Goal: Task Accomplishment & Management: Use online tool/utility

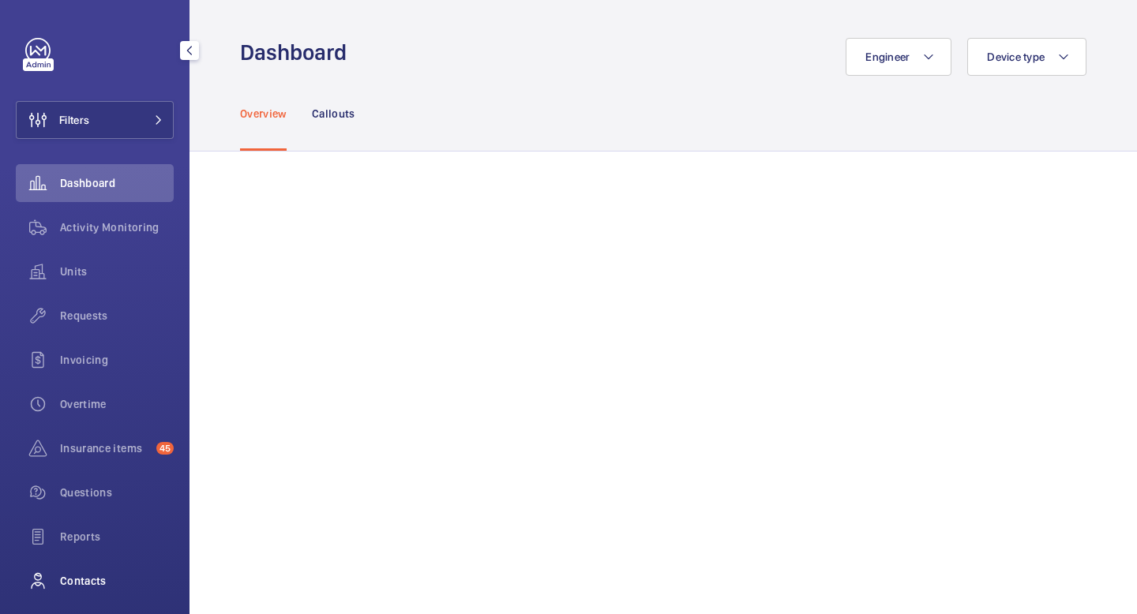
scroll to position [106, 0]
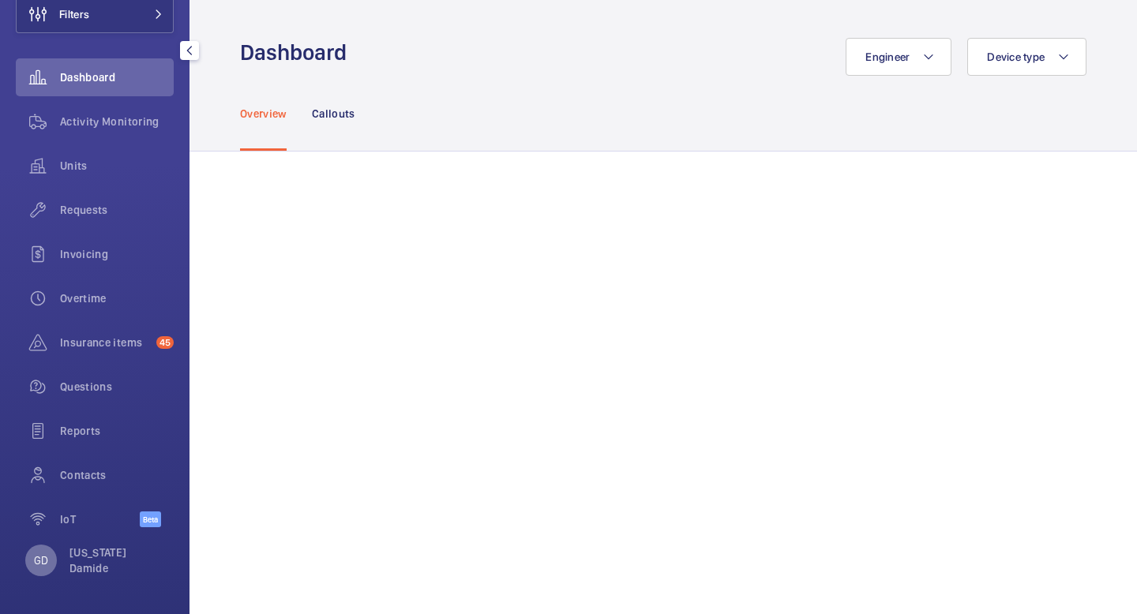
click at [38, 561] on p "GD" at bounding box center [41, 561] width 14 height 16
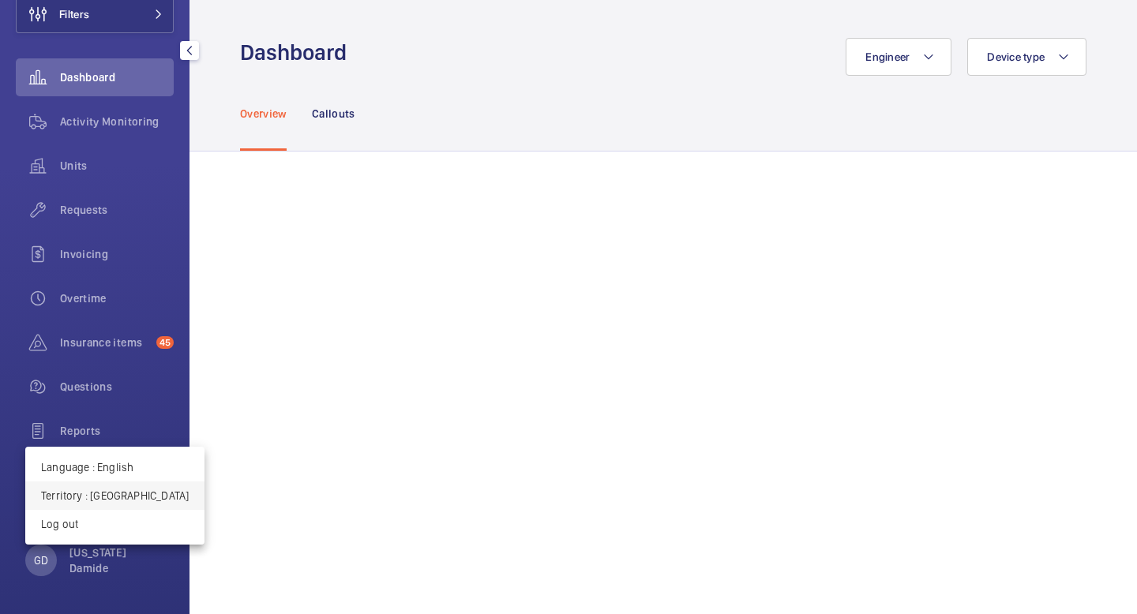
click at [132, 499] on p "Territory : United Kingdom" at bounding box center [115, 496] width 148 height 16
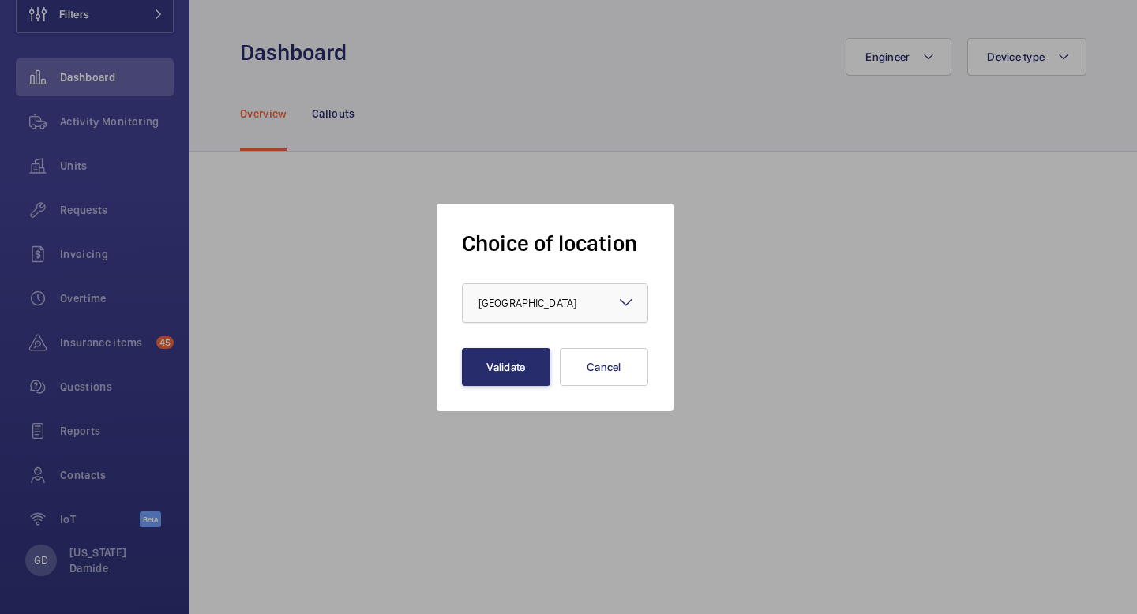
click at [614, 294] on div at bounding box center [555, 303] width 185 height 38
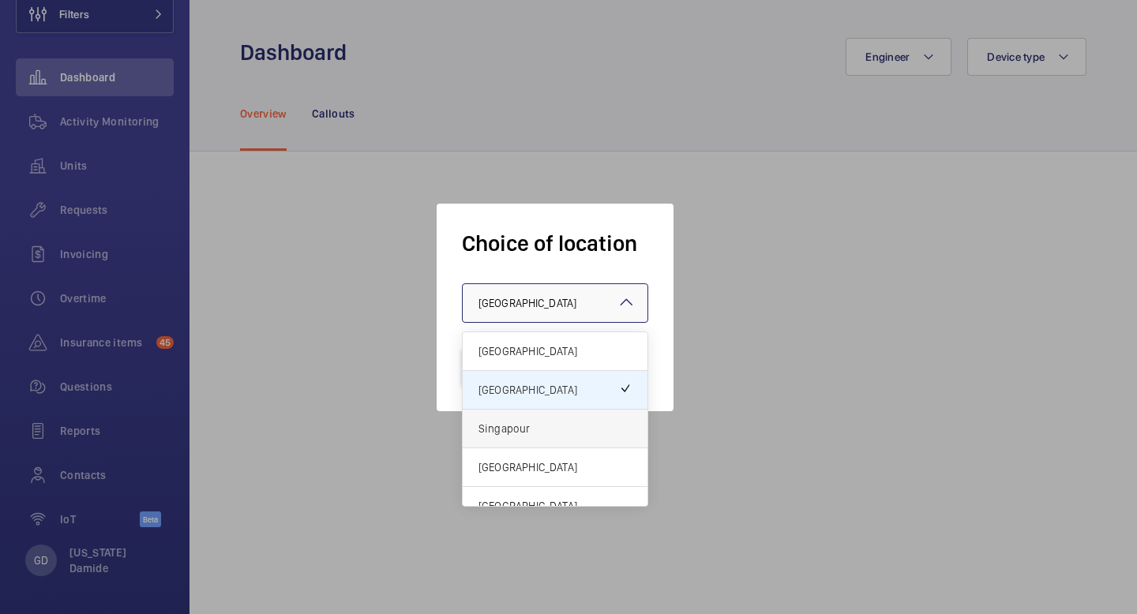
click at [572, 436] on span "Singapour" at bounding box center [554, 429] width 153 height 16
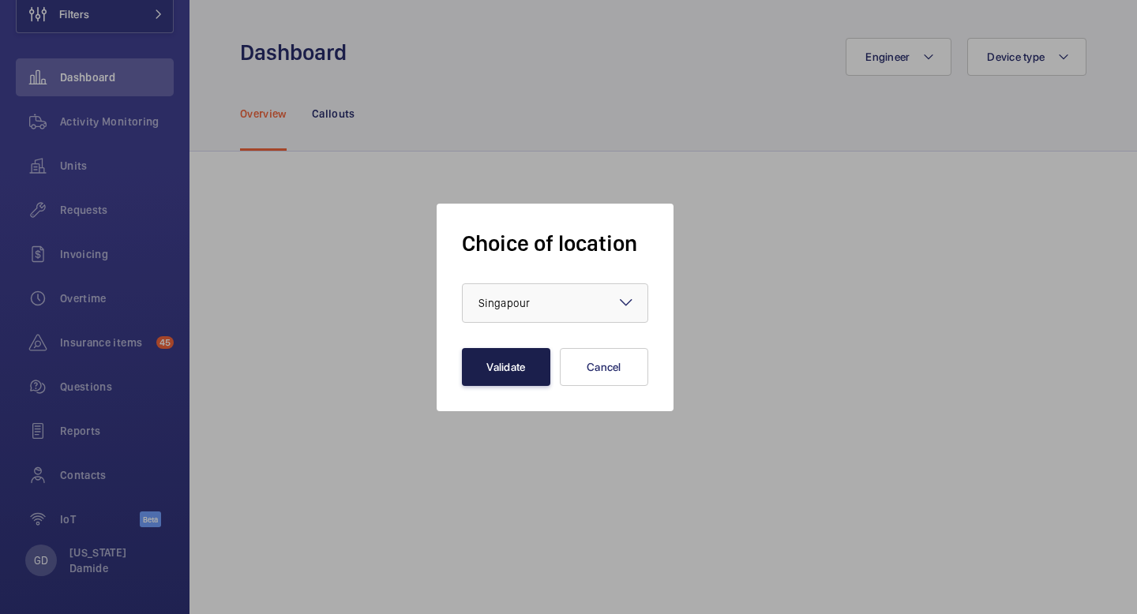
click at [518, 365] on button "Validate" at bounding box center [506, 367] width 88 height 38
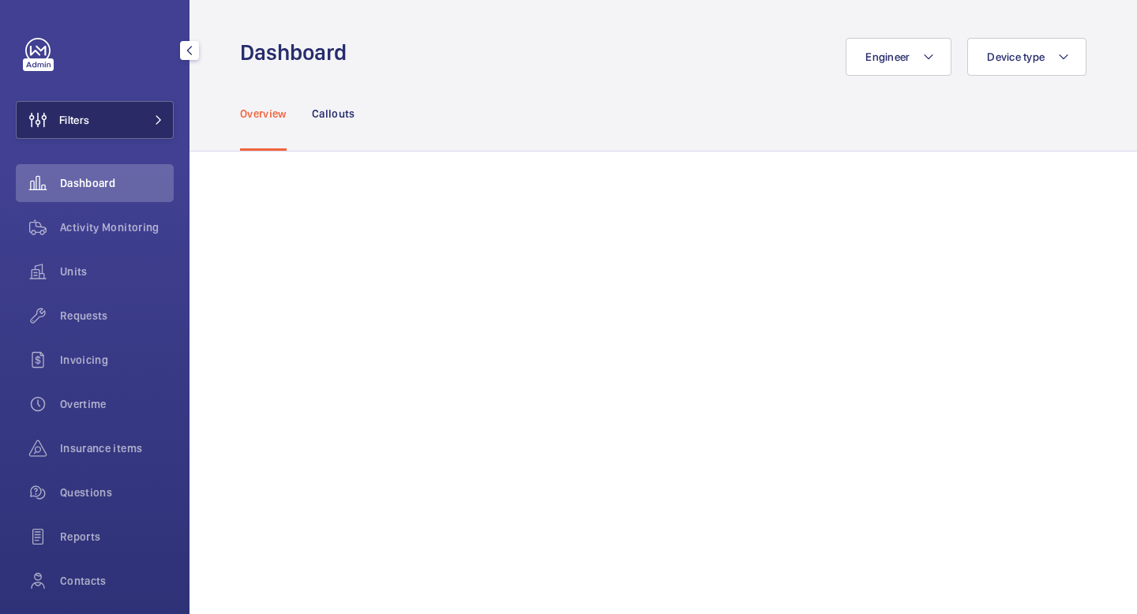
click at [163, 128] on button "Filters" at bounding box center [95, 120] width 158 height 38
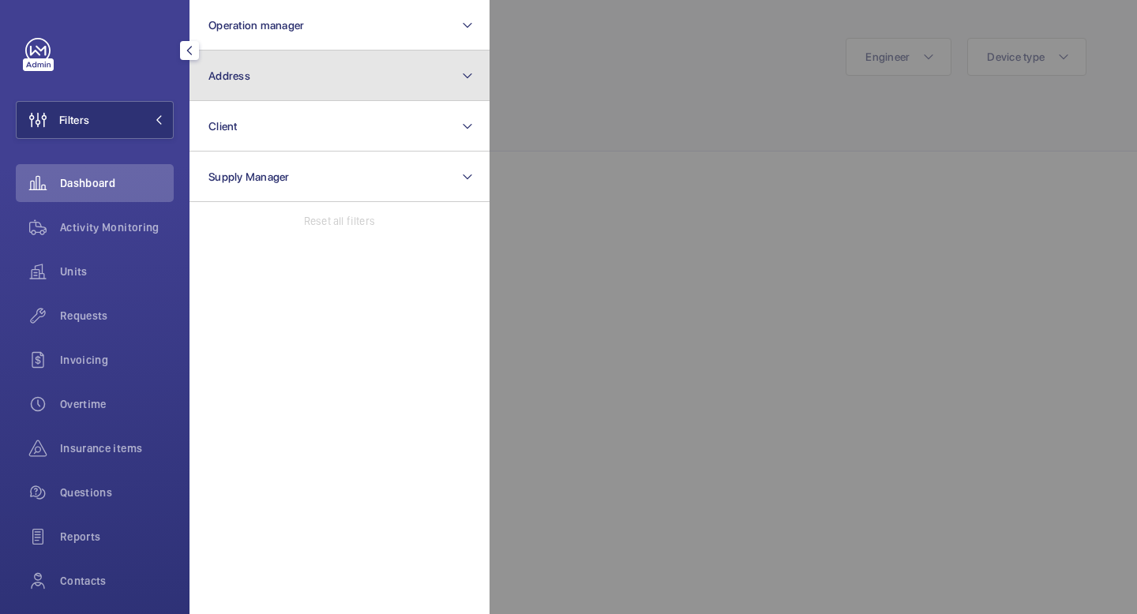
click at [343, 69] on button "Address" at bounding box center [339, 76] width 300 height 51
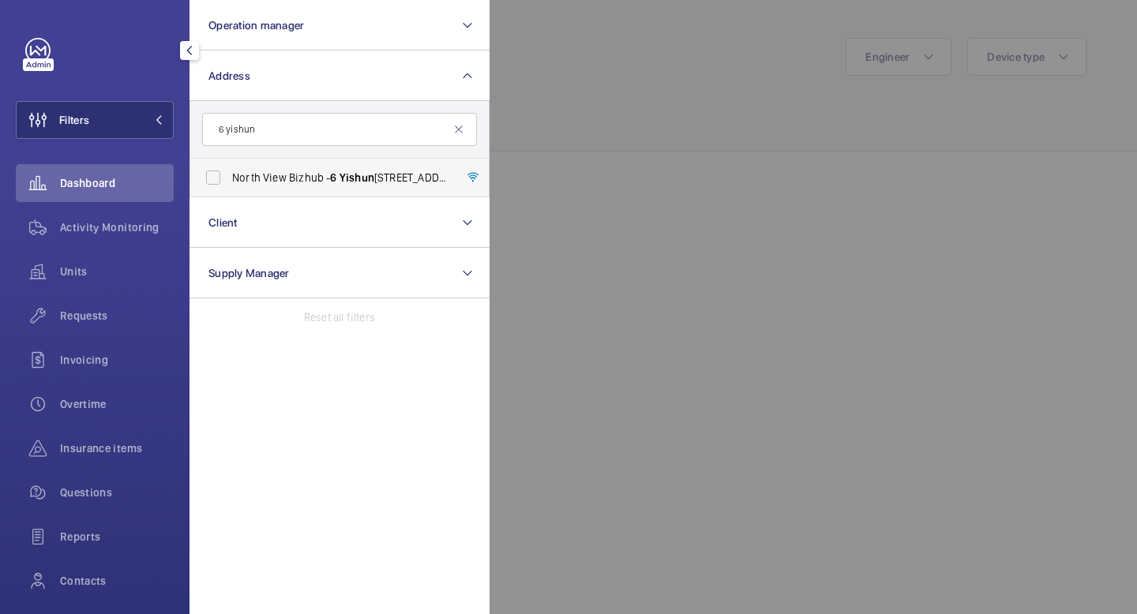
type input "6 yishun"
click at [255, 179] on span "North View Bizhub - 6 Yishun Industrial Street 1, SINGAPORE 7 6 8090" at bounding box center [340, 178] width 217 height 16
click at [229, 179] on input "North View Bizhub - 6 Yishun Industrial Street 1, SINGAPORE 7 6 8090" at bounding box center [213, 178] width 32 height 32
checkbox input "true"
click at [676, 137] on div at bounding box center [1057, 307] width 1137 height 614
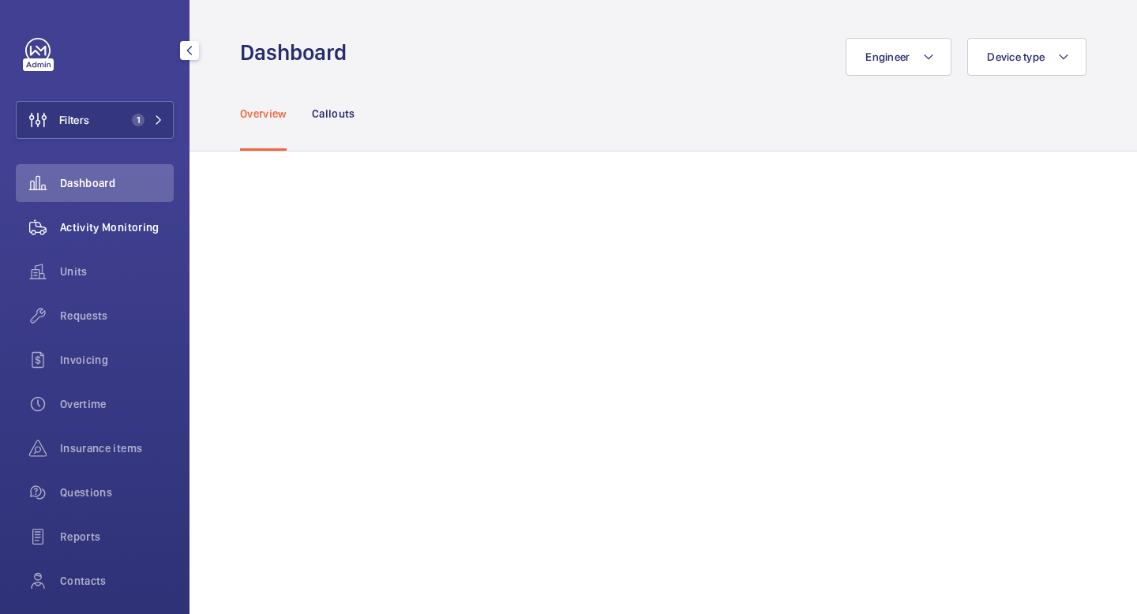
click at [147, 227] on span "Activity Monitoring" at bounding box center [117, 227] width 114 height 16
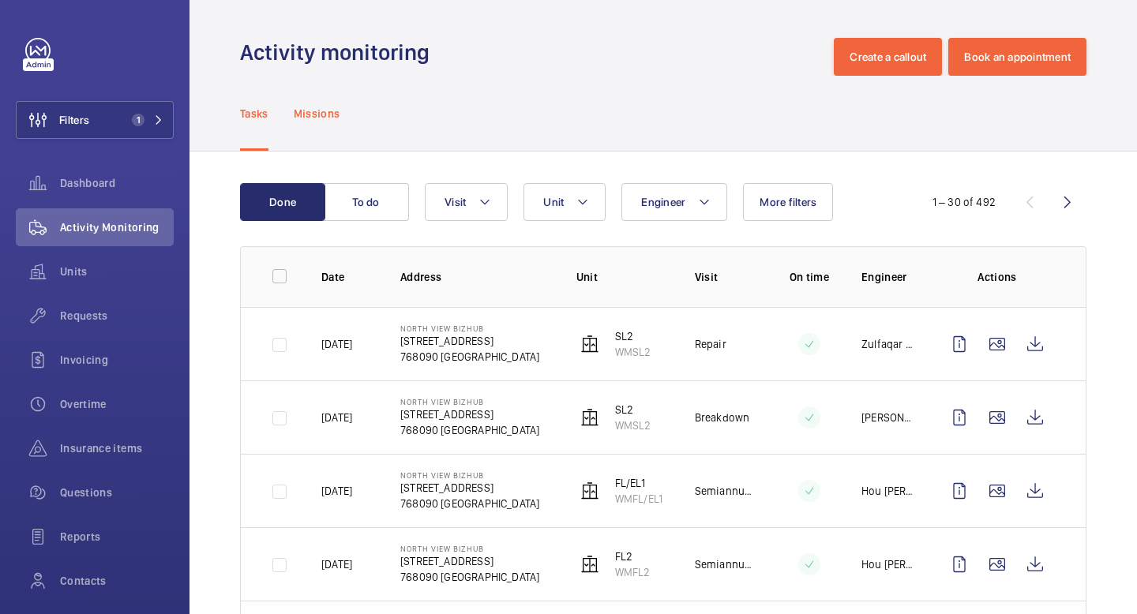
click at [329, 117] on p "Missions" at bounding box center [317, 114] width 47 height 16
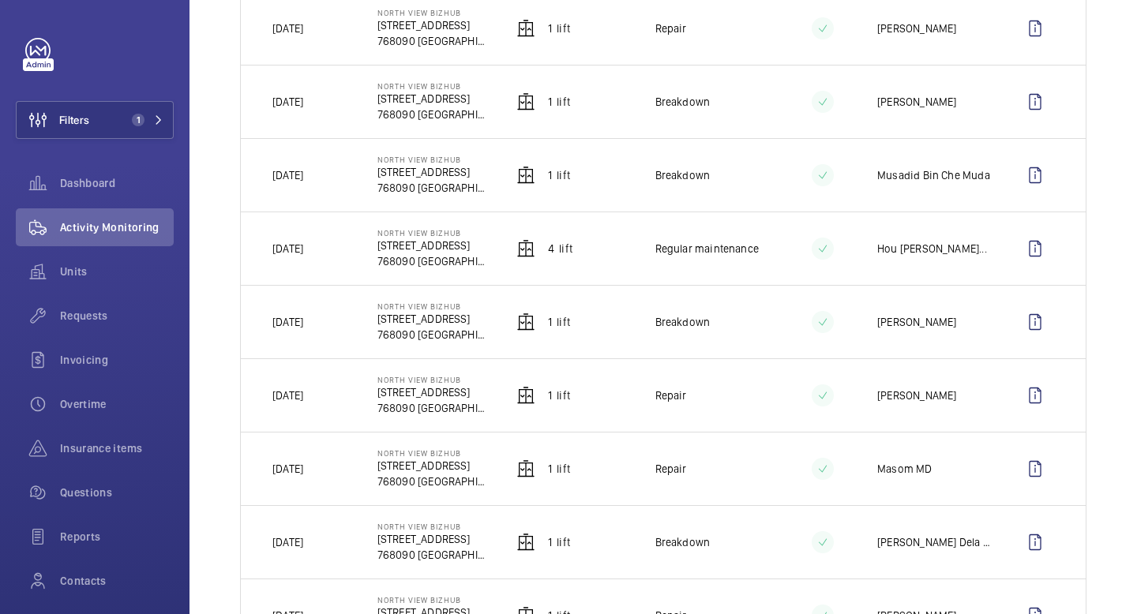
scroll to position [686, 0]
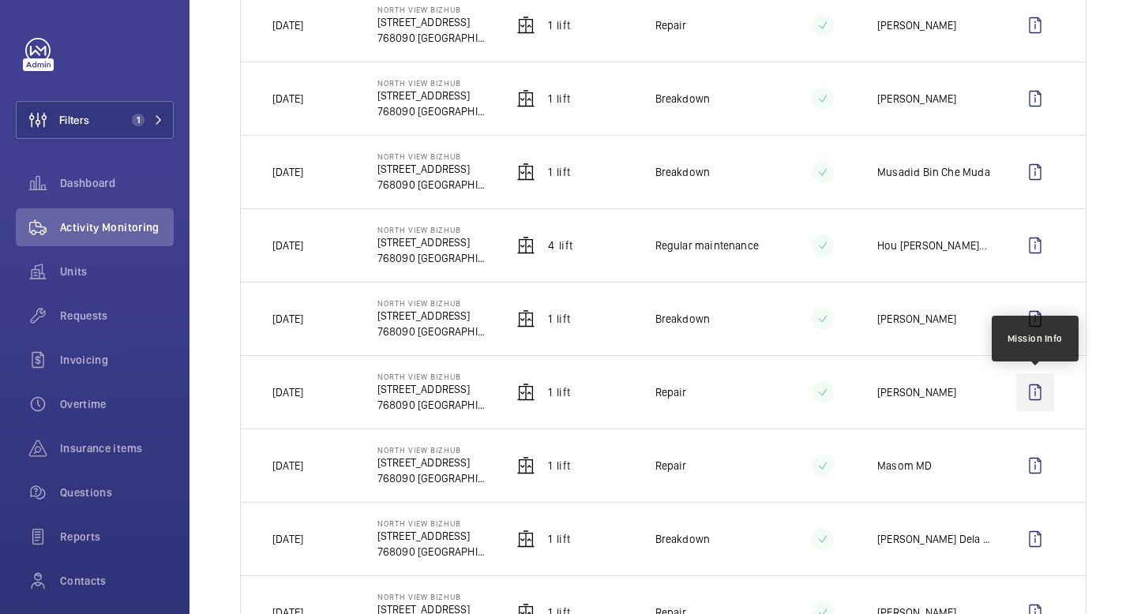
click at [1035, 396] on wm-front-icon-button at bounding box center [1035, 392] width 38 height 38
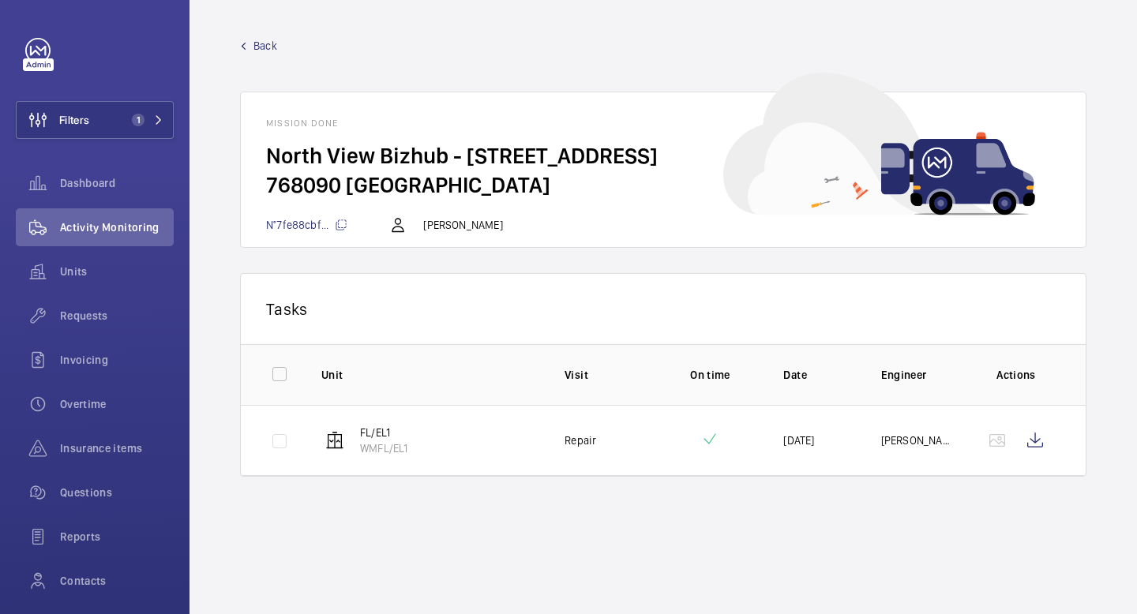
click at [340, 224] on mat-icon at bounding box center [341, 225] width 13 height 13
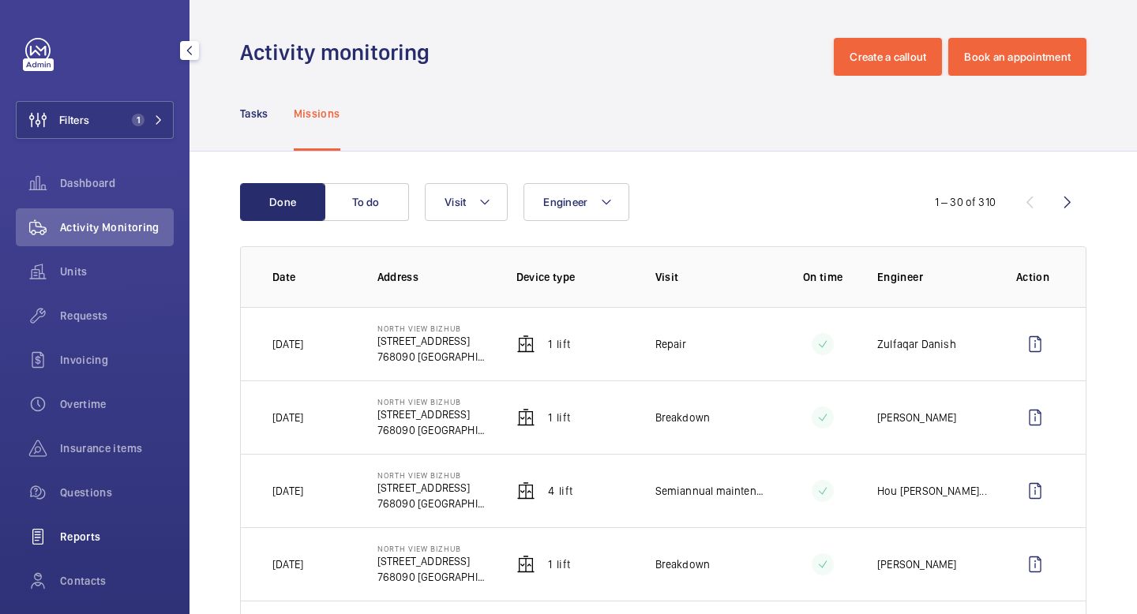
scroll to position [106, 0]
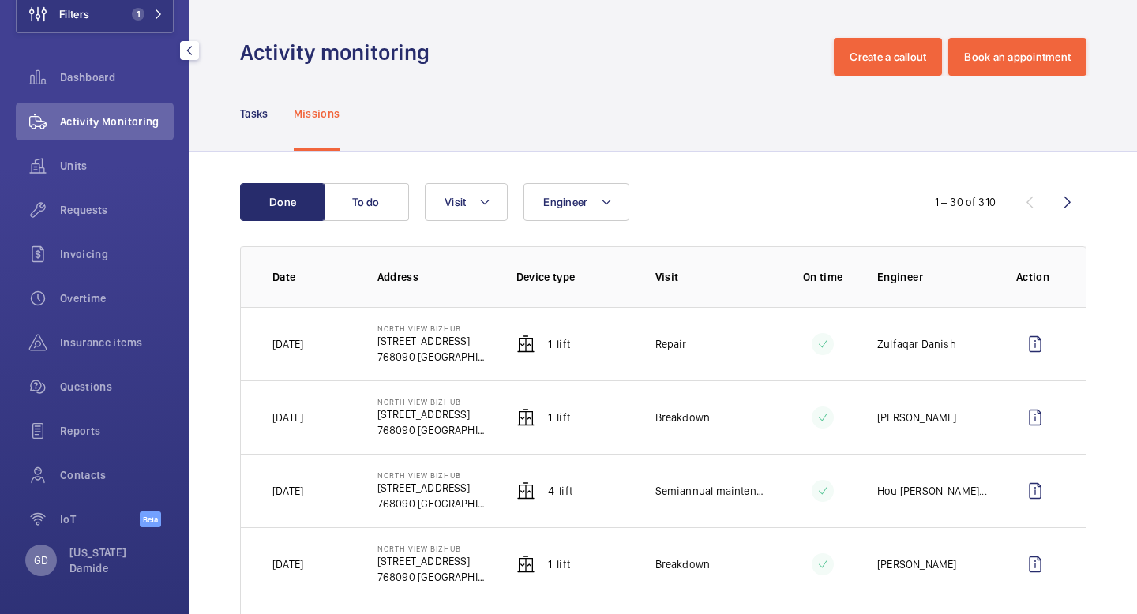
click at [48, 564] on div "GD" at bounding box center [41, 561] width 32 height 32
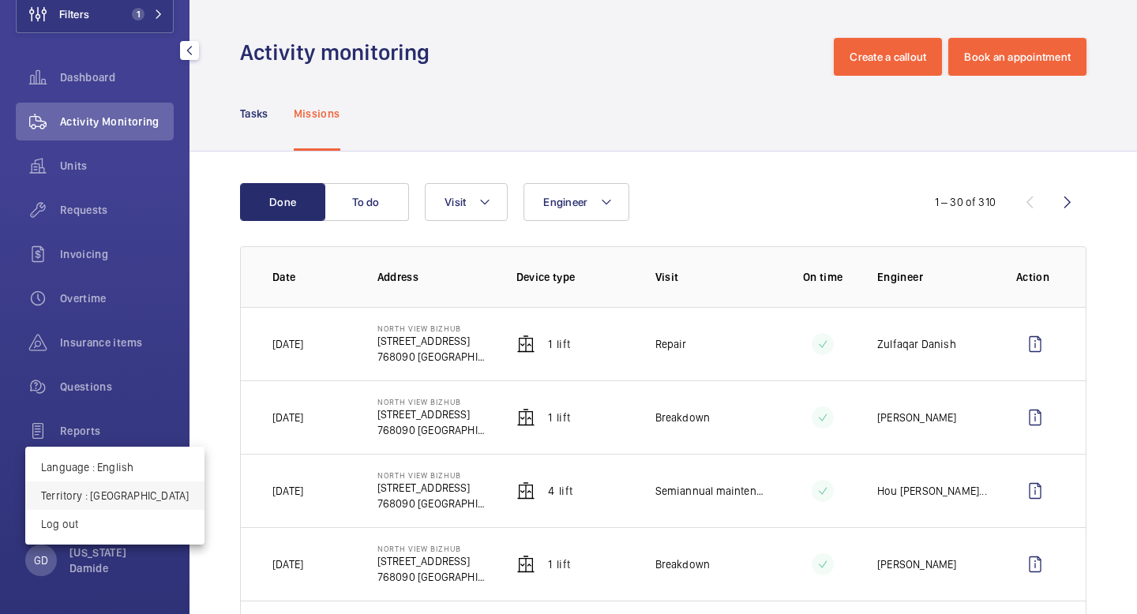
click at [123, 501] on p "Territory : Singapour" at bounding box center [115, 496] width 148 height 16
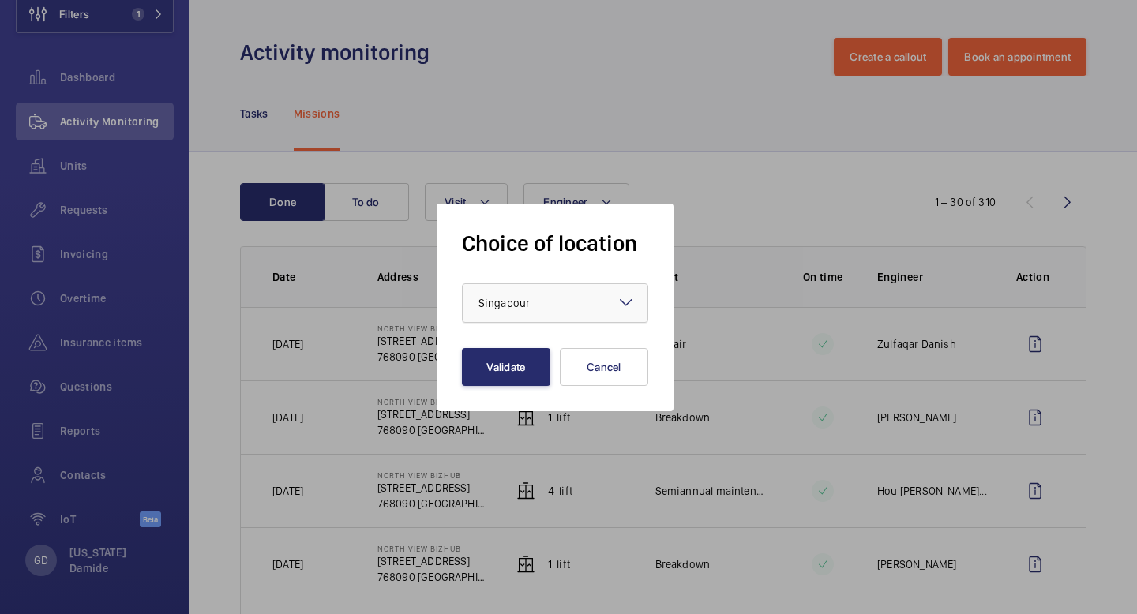
click at [542, 296] on div "× Singapour" at bounding box center [523, 303] width 91 height 16
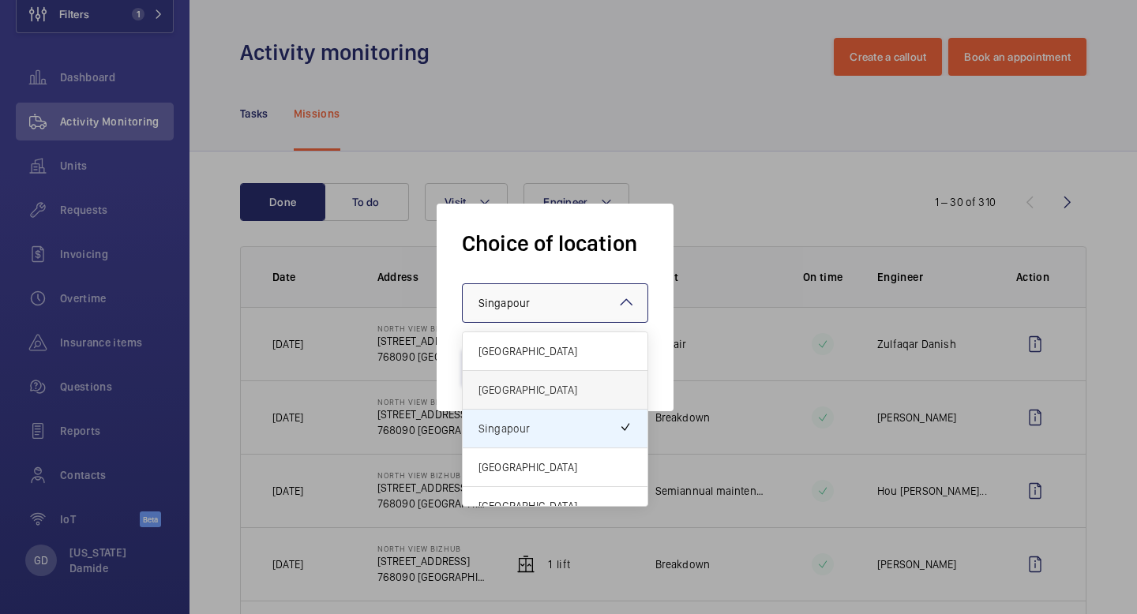
click at [539, 387] on span "United Kingdom" at bounding box center [554, 390] width 153 height 16
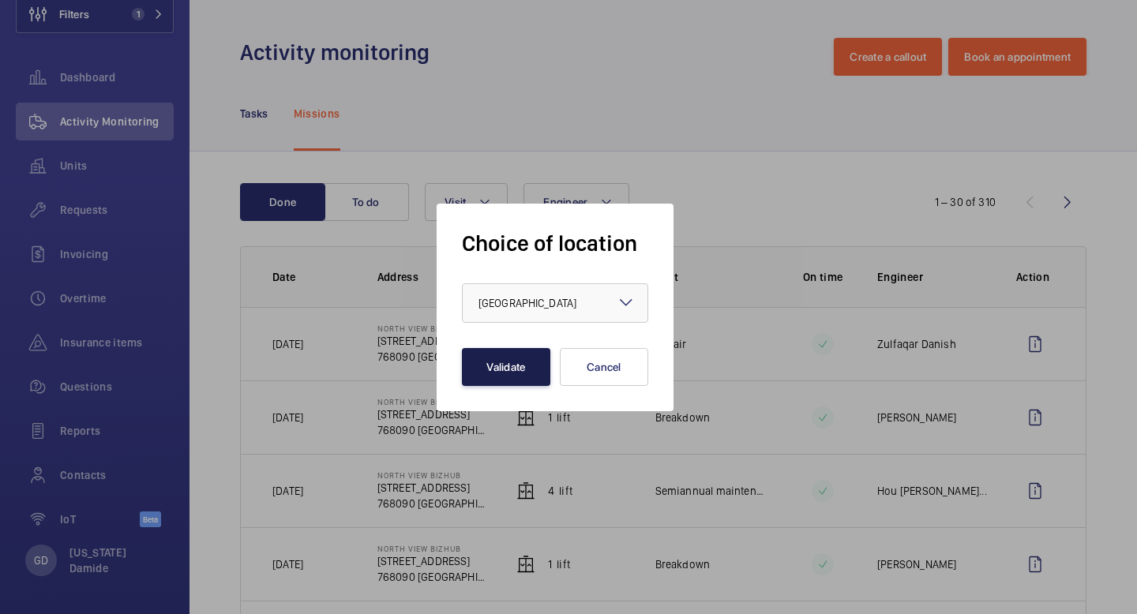
click at [519, 365] on button "Validate" at bounding box center [506, 367] width 88 height 38
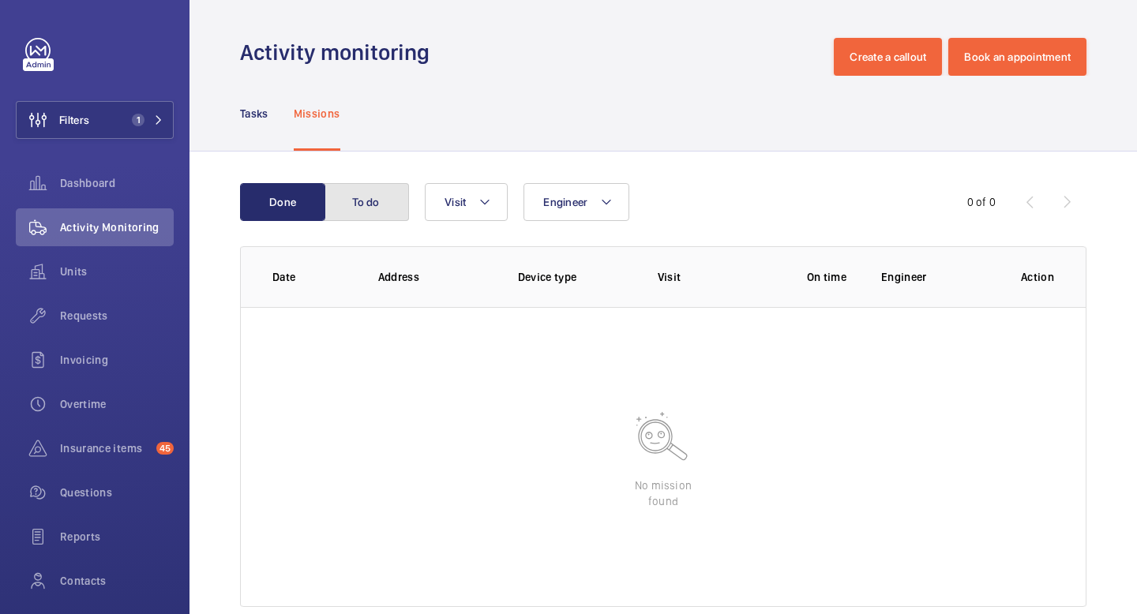
click at [353, 207] on button "To do" at bounding box center [366, 202] width 85 height 38
click at [298, 205] on button "Done" at bounding box center [282, 202] width 85 height 38
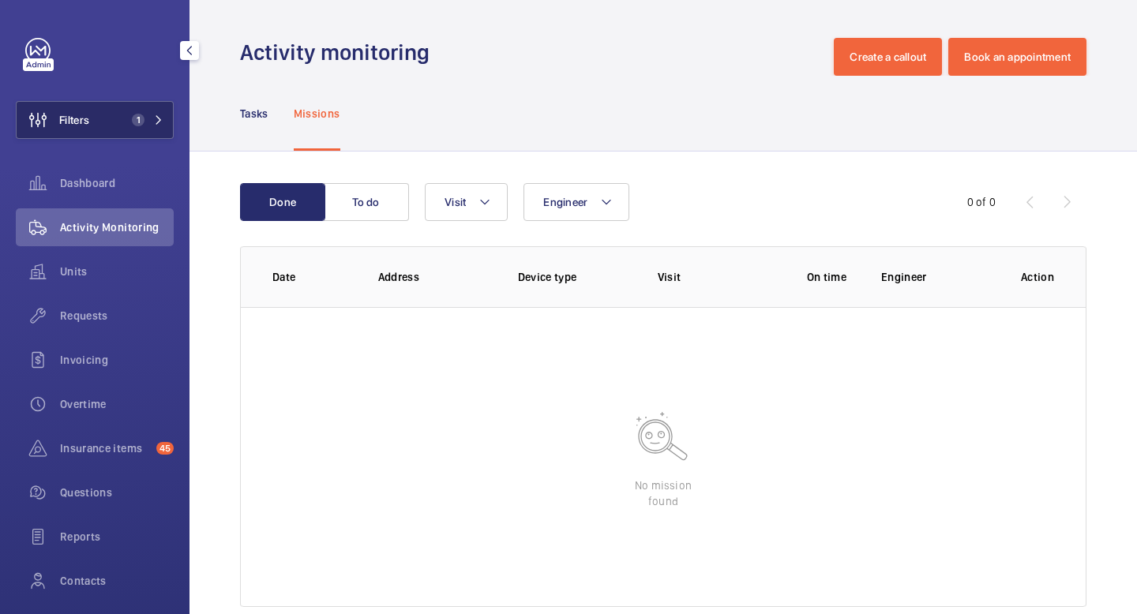
click at [144, 126] on button "Filters 1" at bounding box center [95, 120] width 158 height 38
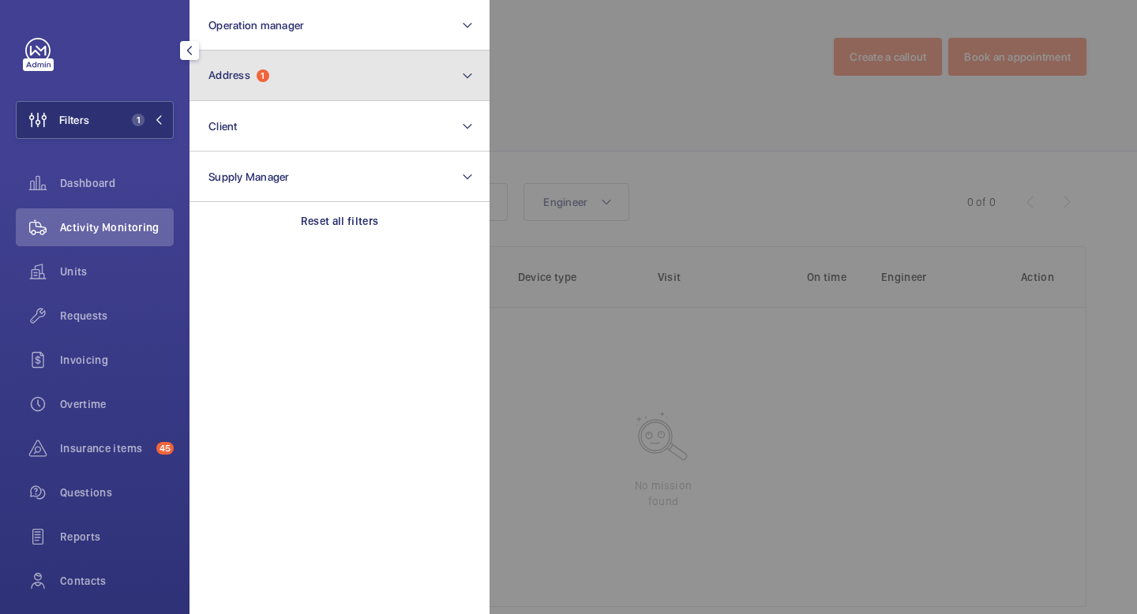
click at [344, 73] on button "Address 1" at bounding box center [339, 76] width 300 height 51
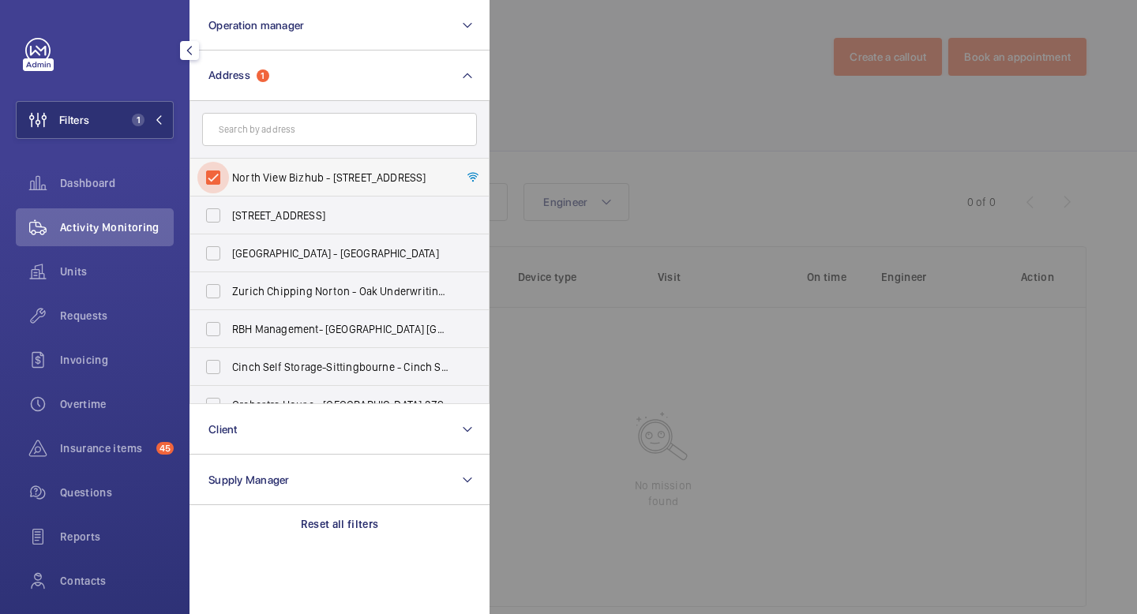
click at [221, 175] on input "North View Bizhub - 6 Yishun Industrial Street 1, SINGAPORE 768090" at bounding box center [213, 178] width 32 height 32
checkbox input "false"
click at [313, 123] on input "text" at bounding box center [339, 129] width 275 height 33
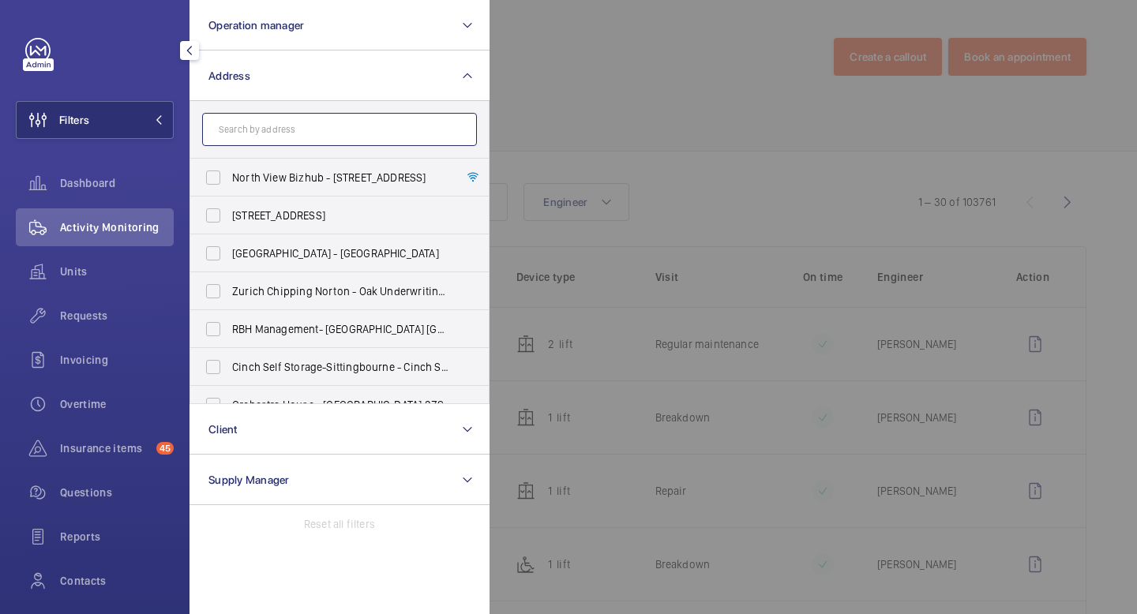
click at [350, 129] on input "text" at bounding box center [339, 129] width 275 height 33
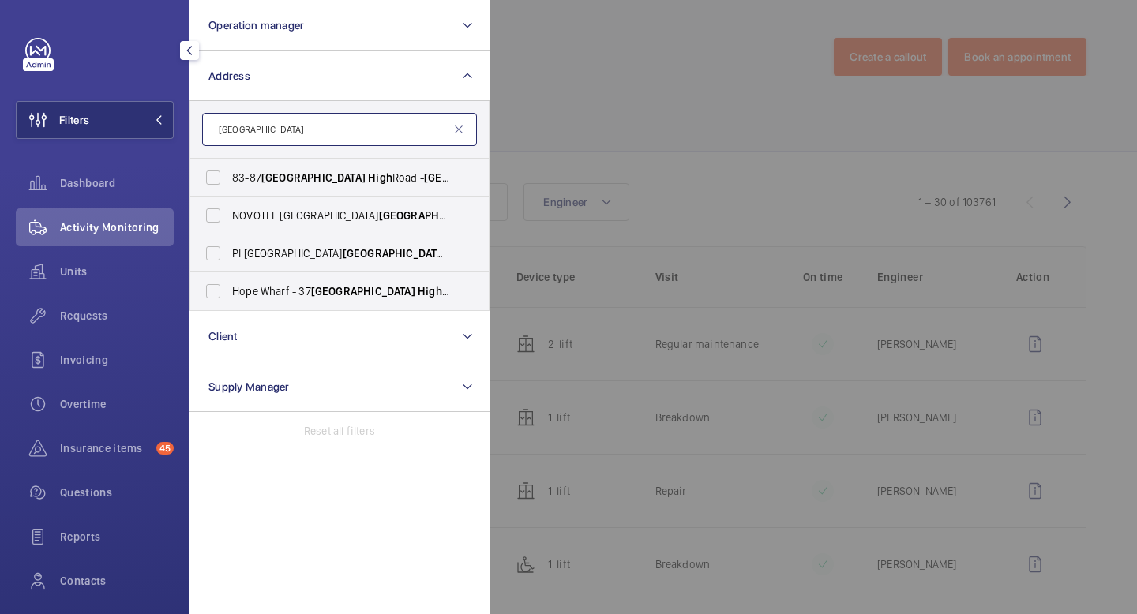
click at [216, 129] on input "Greenwich high" at bounding box center [339, 129] width 275 height 33
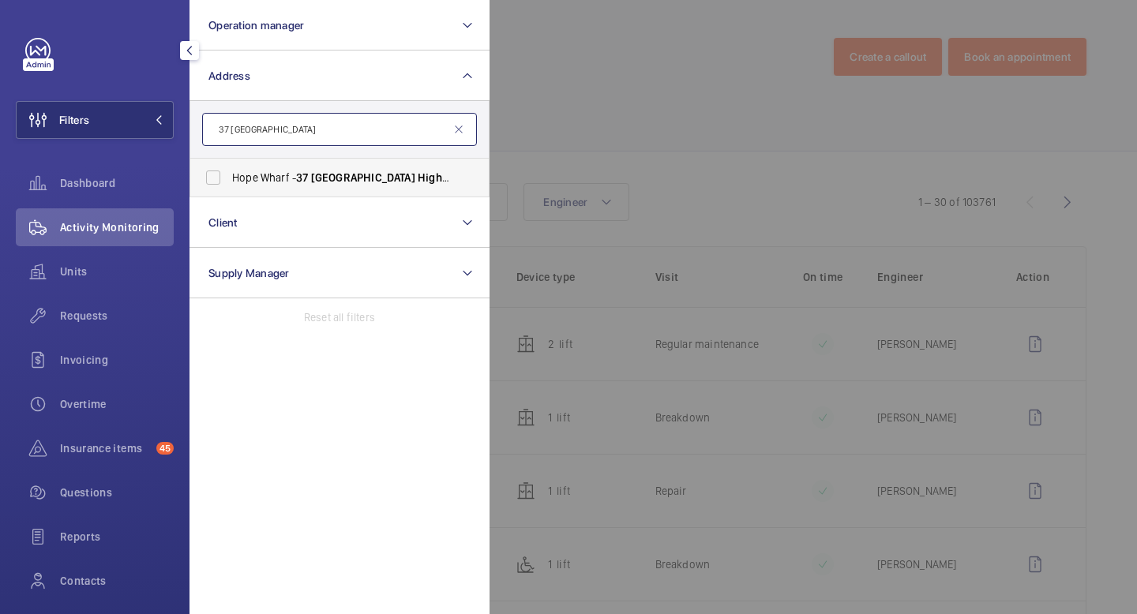
type input "37 Greenwich high"
click at [283, 178] on span "Hope Wharf - 37 Greenwich High Rd, LONDON SE10 8JL" at bounding box center [340, 178] width 217 height 16
click at [229, 178] on input "Hope Wharf - 37 Greenwich High Rd, LONDON SE10 8JL" at bounding box center [213, 178] width 32 height 32
checkbox input "true"
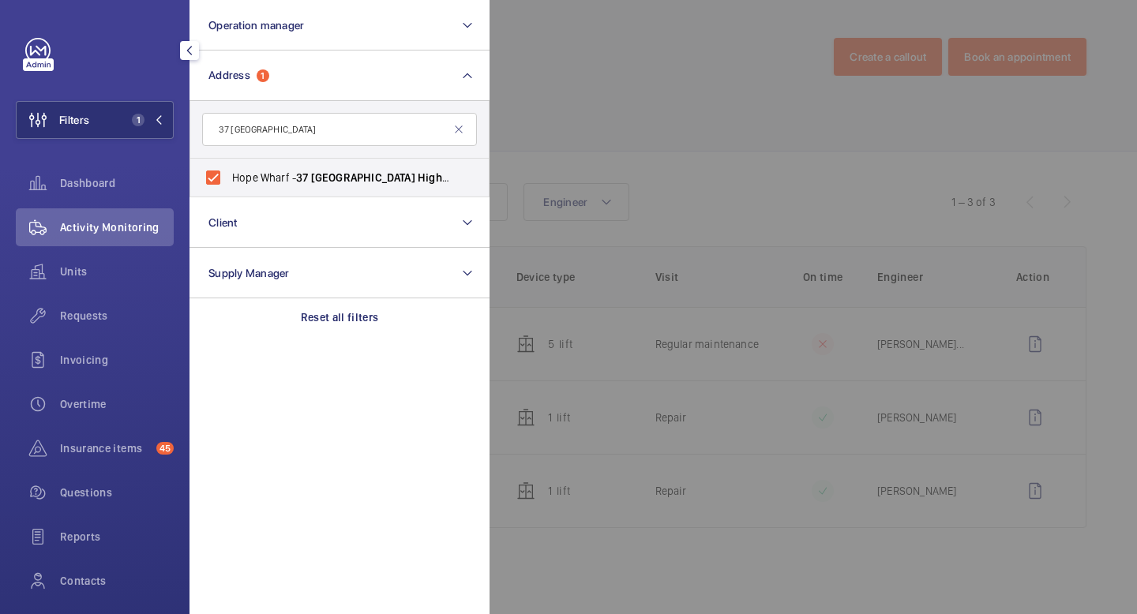
click at [637, 88] on div at bounding box center [1057, 307] width 1137 height 614
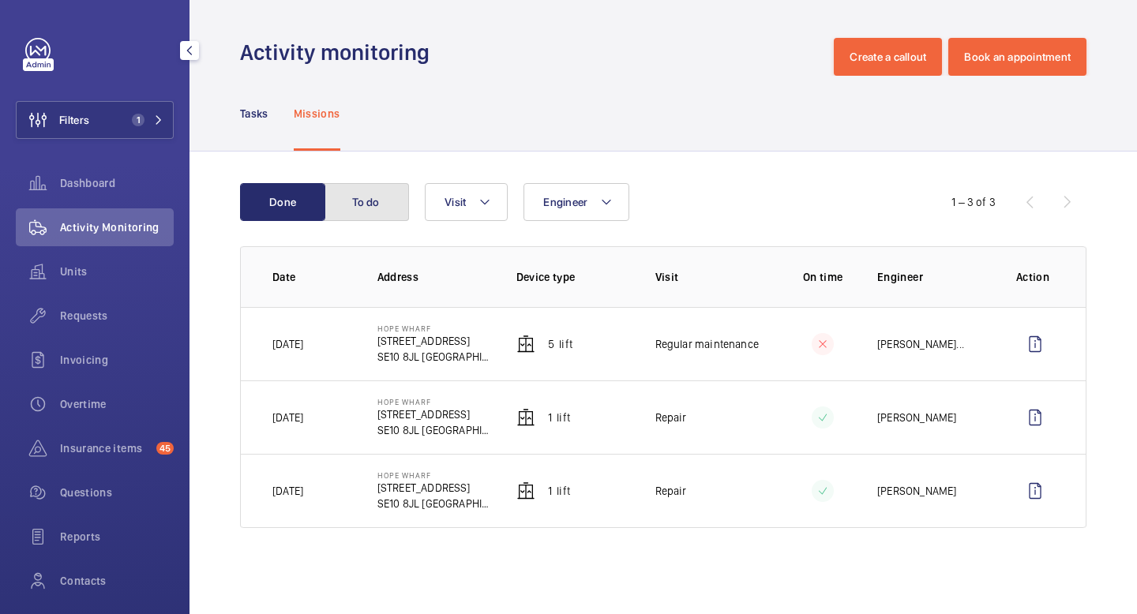
click at [369, 196] on button "To do" at bounding box center [366, 202] width 85 height 38
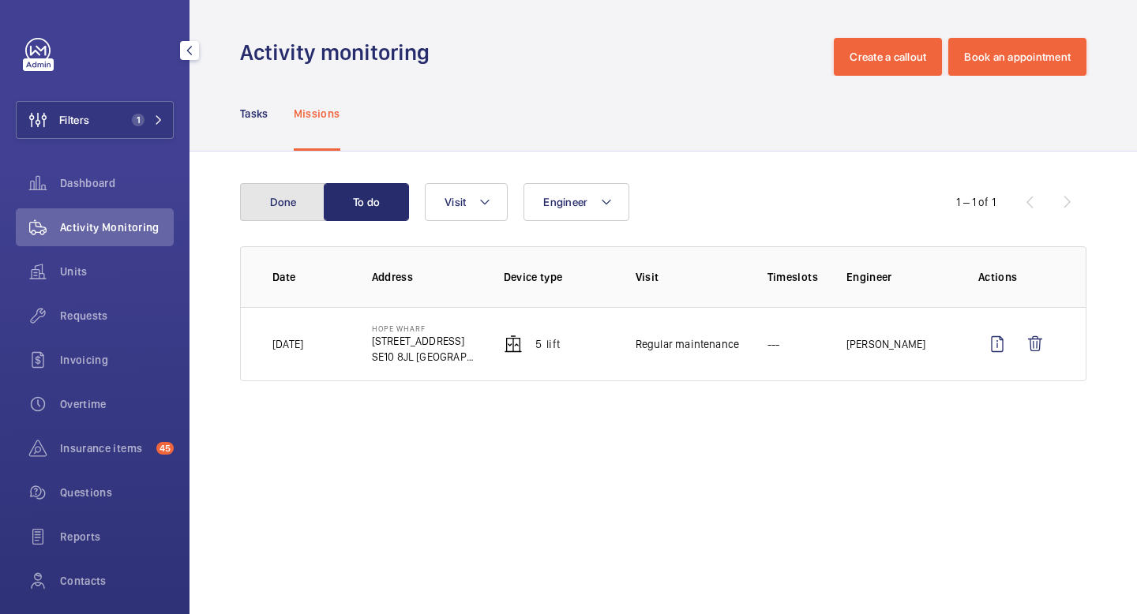
click at [284, 194] on button "Done" at bounding box center [282, 202] width 85 height 38
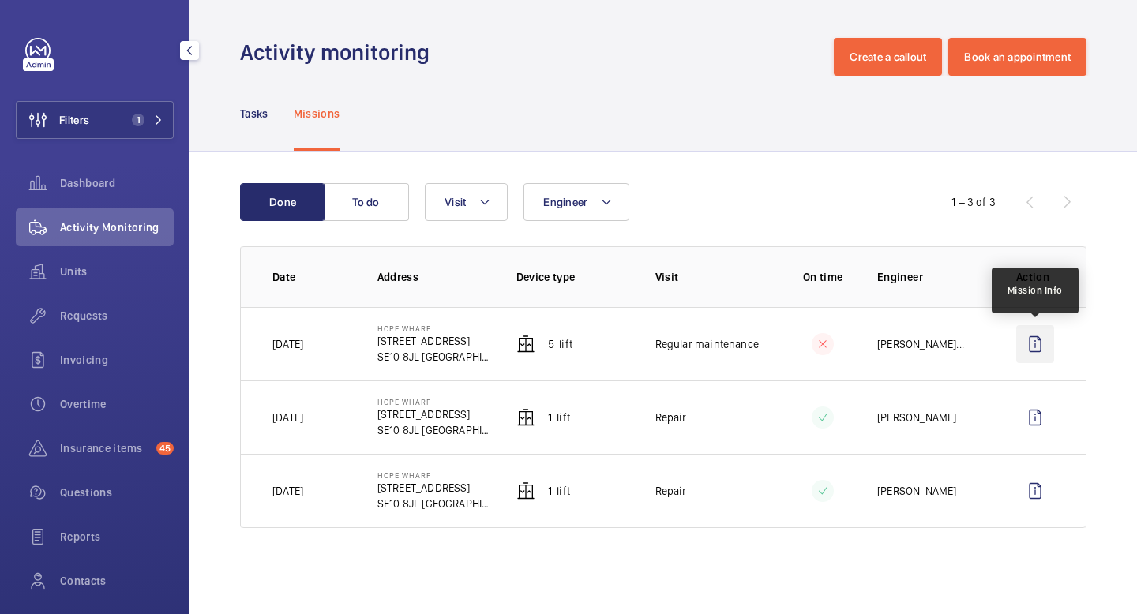
click at [1032, 347] on wm-front-icon-button at bounding box center [1035, 344] width 38 height 38
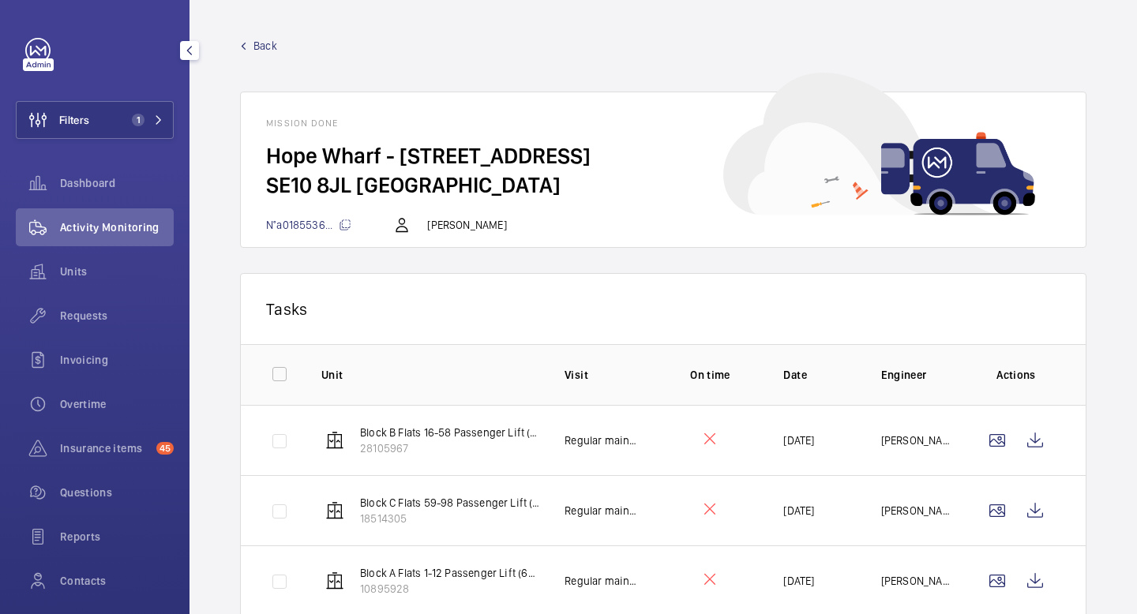
click at [265, 52] on span "Back" at bounding box center [265, 46] width 24 height 16
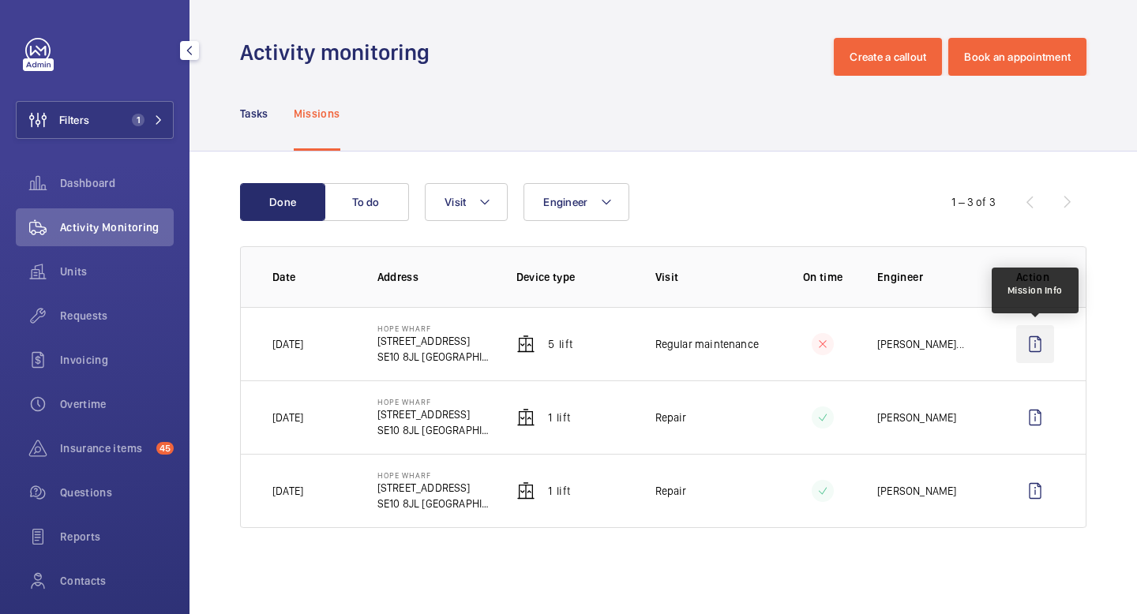
click at [1038, 350] on wm-front-icon-button at bounding box center [1035, 344] width 38 height 38
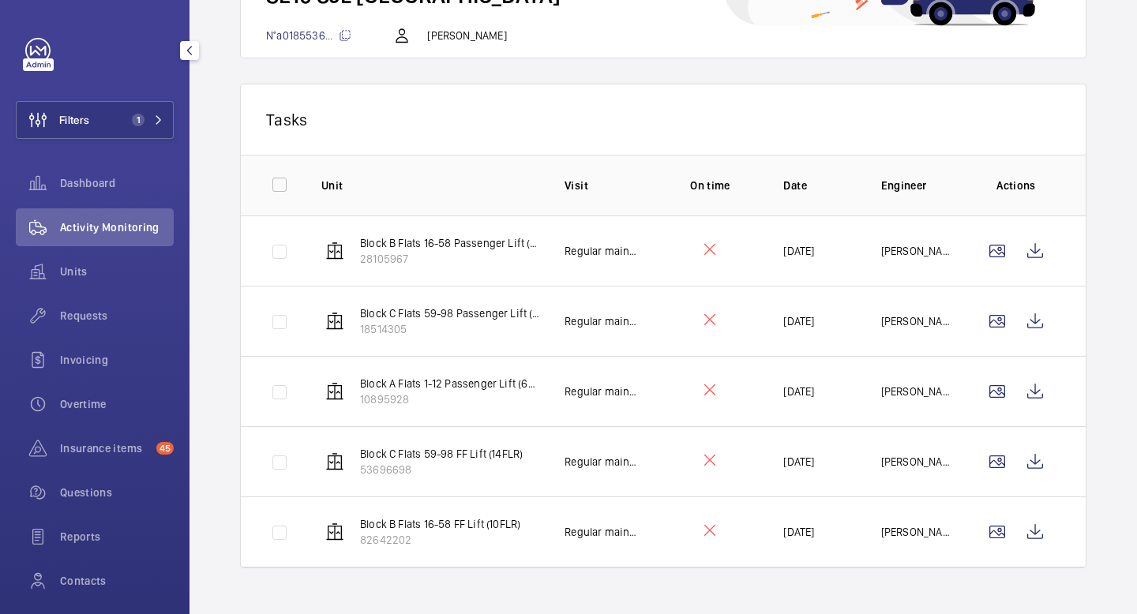
scroll to position [173, 0]
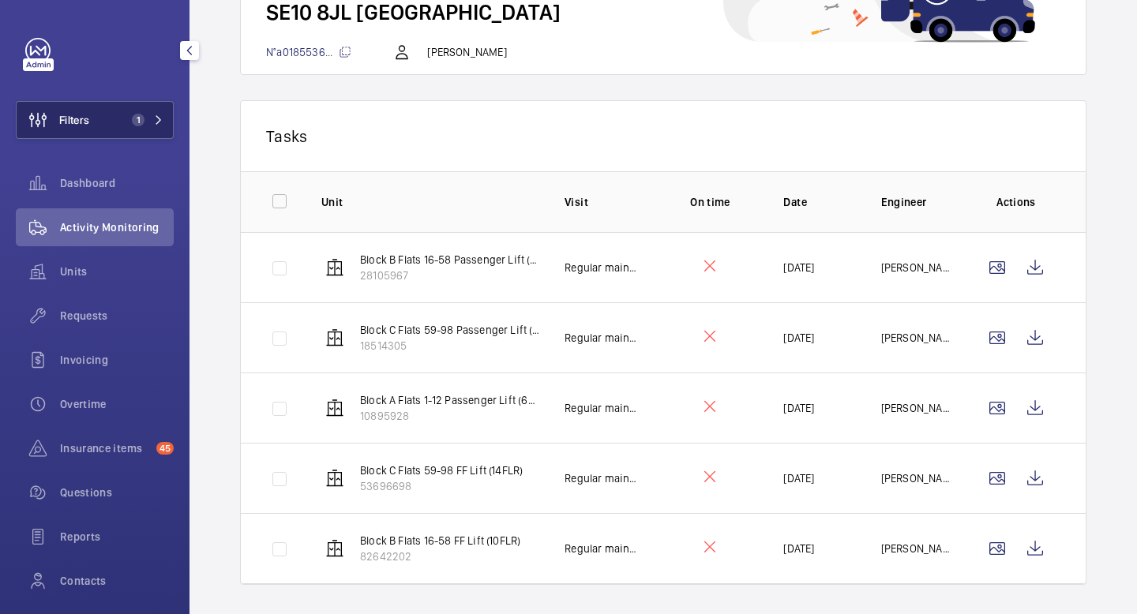
click at [118, 114] on button "Filters 1" at bounding box center [95, 120] width 158 height 38
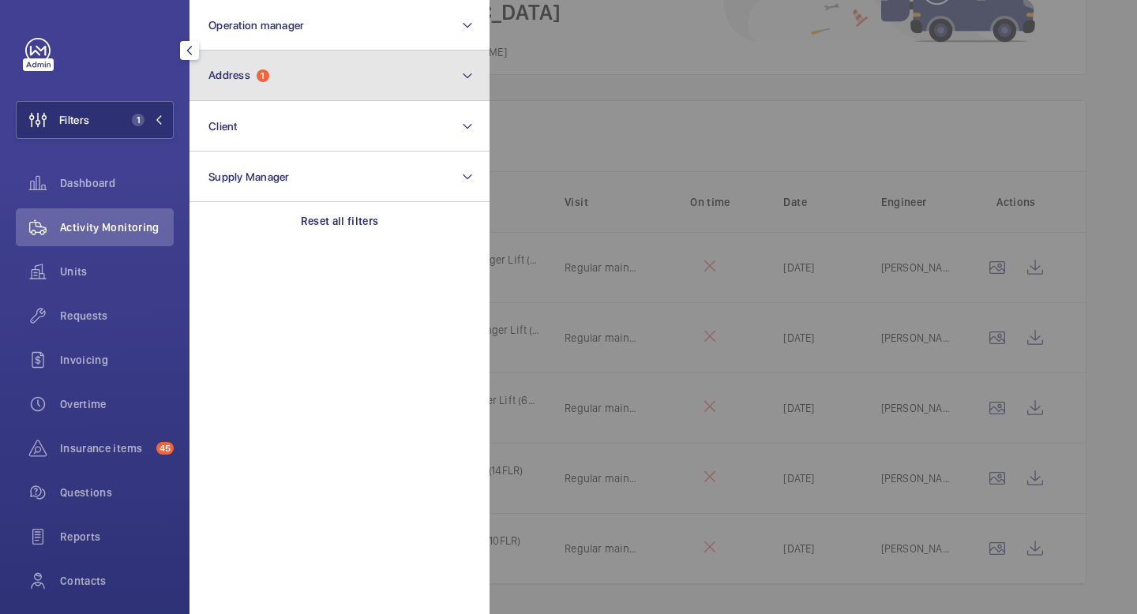
click at [344, 83] on button "Address 1" at bounding box center [339, 76] width 300 height 51
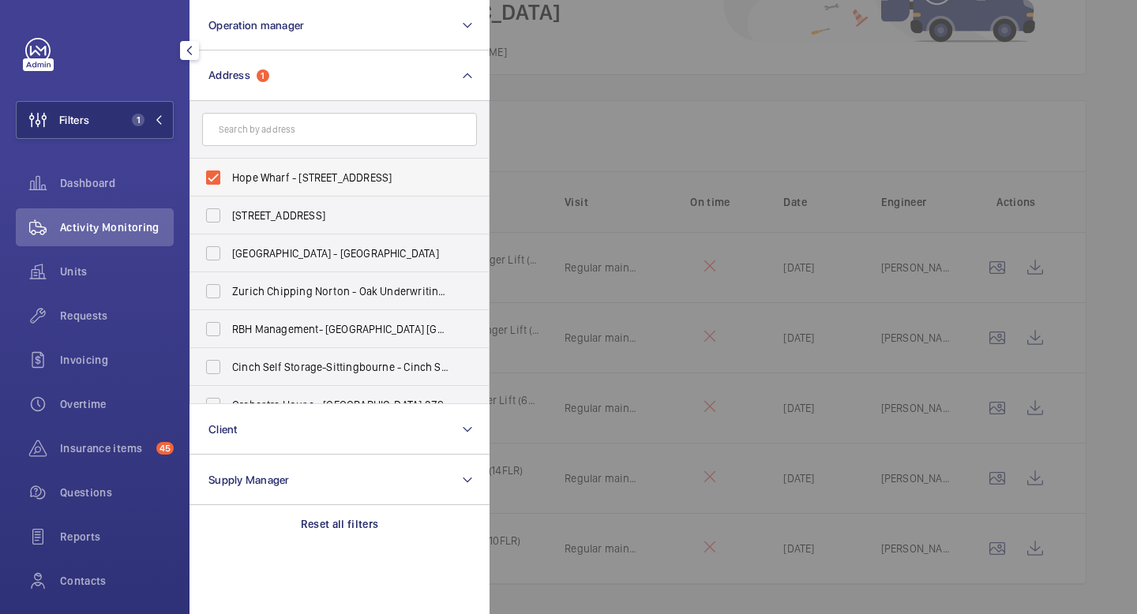
click at [239, 177] on span "Hope Wharf - 37 Greenwich High Rd, LONDON SE10 8JL" at bounding box center [340, 178] width 217 height 16
click at [229, 177] on input "Hope Wharf - 37 Greenwich High Rd, LONDON SE10 8JL" at bounding box center [213, 178] width 32 height 32
checkbox input "false"
click at [530, 68] on div at bounding box center [1057, 307] width 1137 height 614
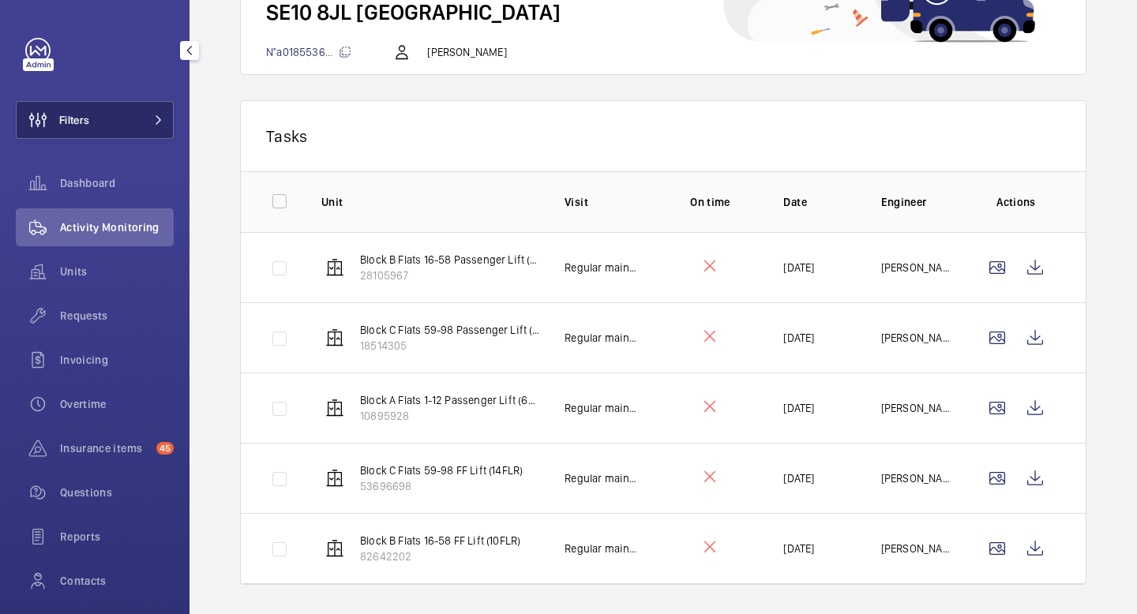
click at [146, 127] on button "Filters" at bounding box center [95, 120] width 158 height 38
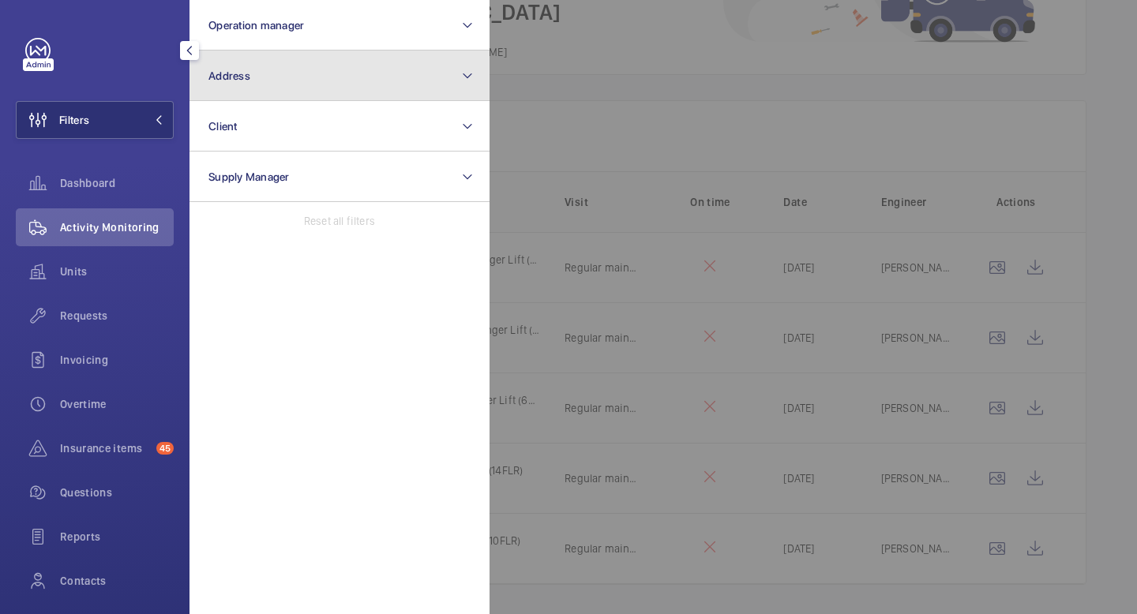
click at [309, 92] on button "Address" at bounding box center [339, 76] width 300 height 51
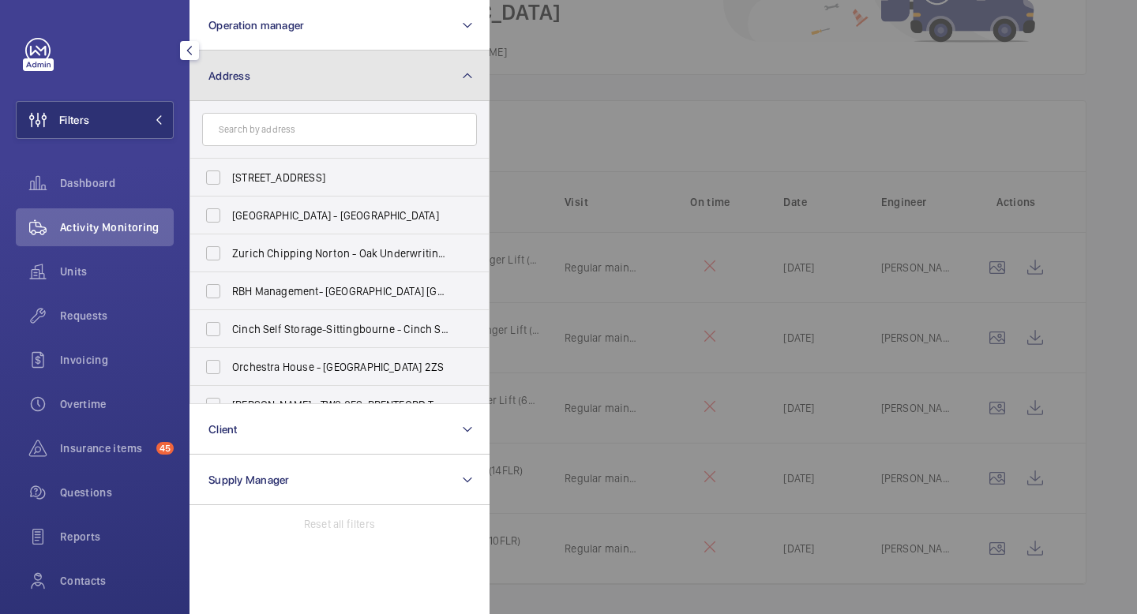
click at [307, 82] on button "Address" at bounding box center [339, 76] width 300 height 51
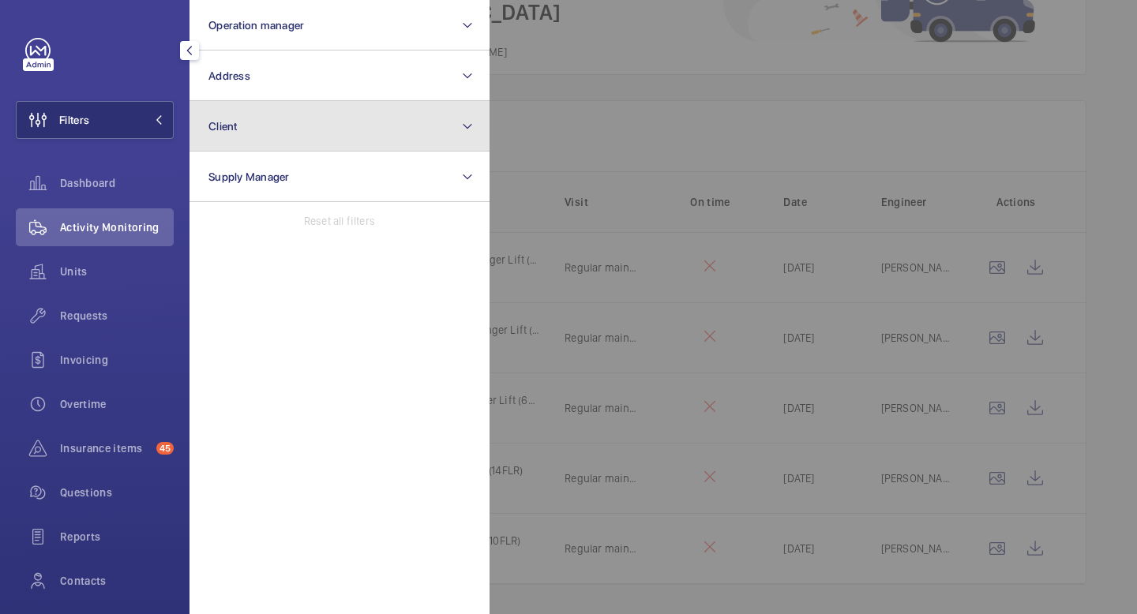
click at [284, 137] on button "Client" at bounding box center [339, 126] width 300 height 51
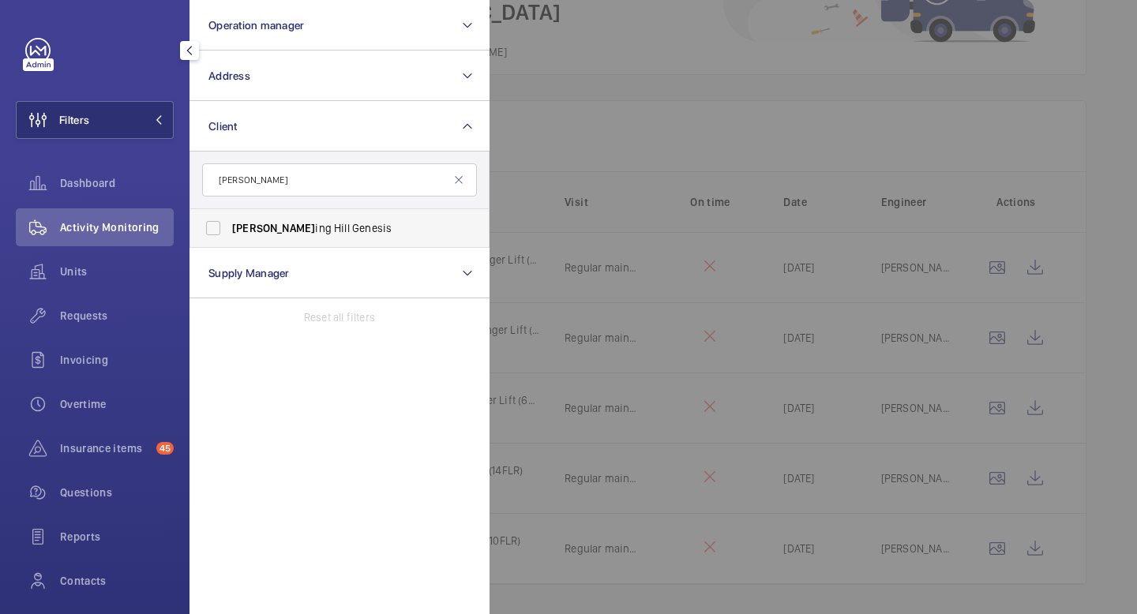
type input "nott"
click at [244, 242] on label "Nott ing Hill Genesis" at bounding box center [327, 228] width 275 height 38
click at [229, 242] on input "Nott ing Hill Genesis" at bounding box center [213, 228] width 32 height 32
checkbox input "true"
click at [534, 107] on div at bounding box center [1057, 307] width 1137 height 614
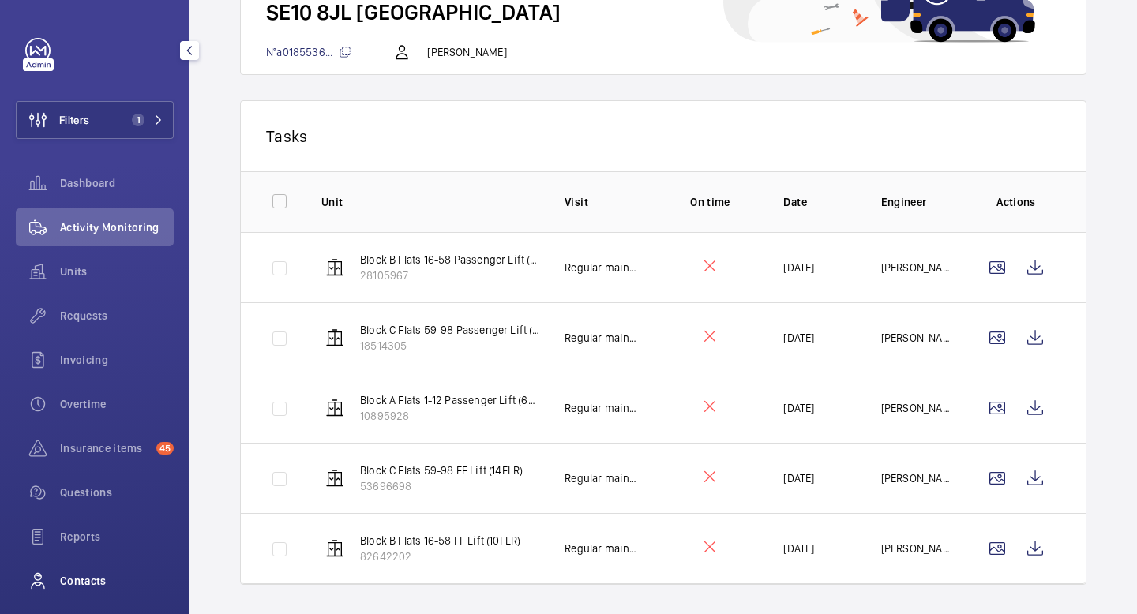
click at [66, 581] on span "Contacts" at bounding box center [117, 581] width 114 height 16
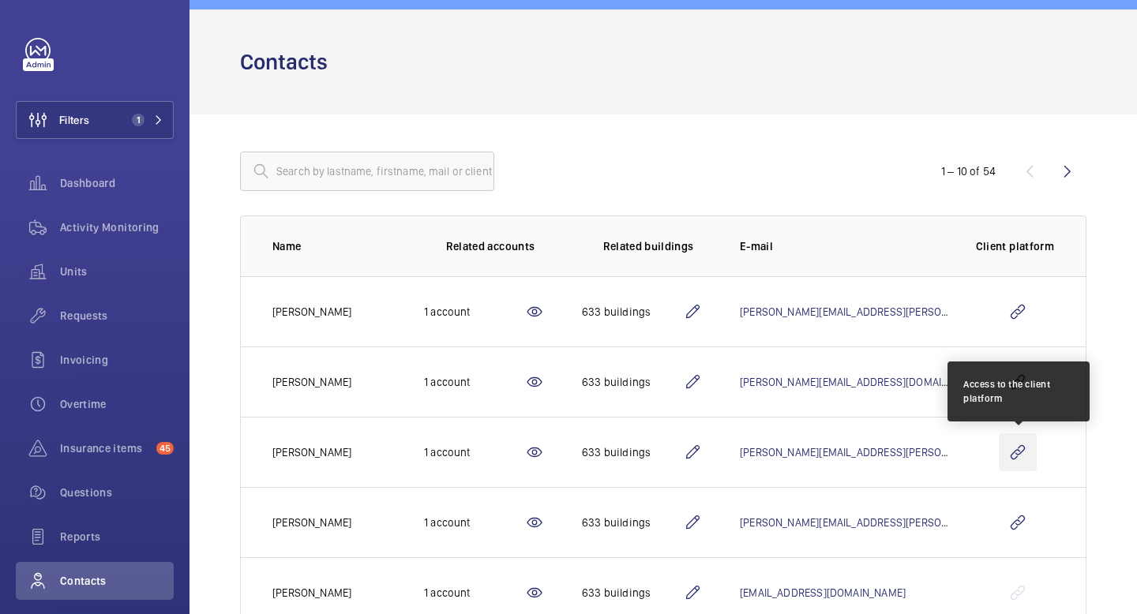
click at [1021, 451] on wm-front-icon-button at bounding box center [1018, 452] width 38 height 38
